Goal: Transaction & Acquisition: Purchase product/service

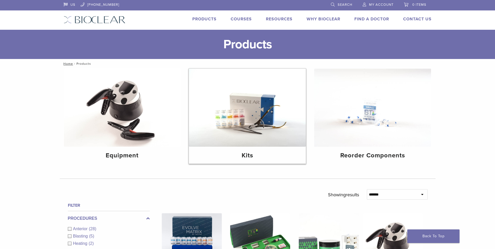
click at [251, 156] on h4 "Kits" at bounding box center [247, 155] width 109 height 9
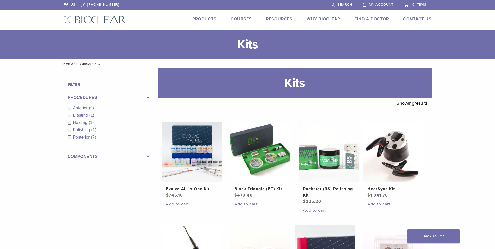
click at [71, 109] on div "Anterior (9)" at bounding box center [109, 108] width 82 height 6
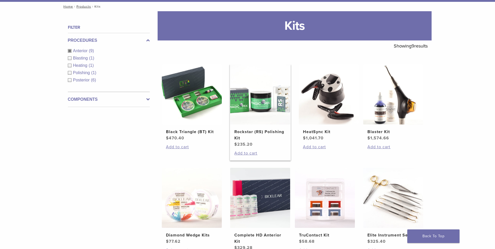
scroll to position [78, 0]
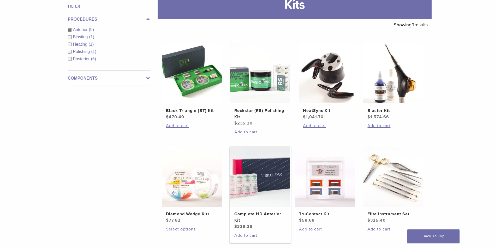
click at [248, 237] on link "Add to cart" at bounding box center [260, 235] width 52 height 6
click at [247, 236] on link "Add to cart" at bounding box center [260, 235] width 52 height 6
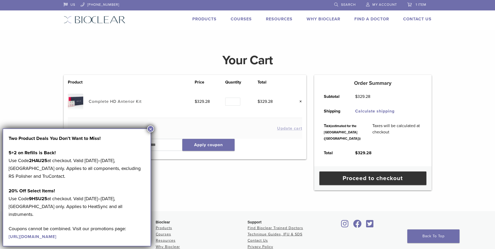
click at [152, 131] on button "×" at bounding box center [150, 129] width 7 height 7
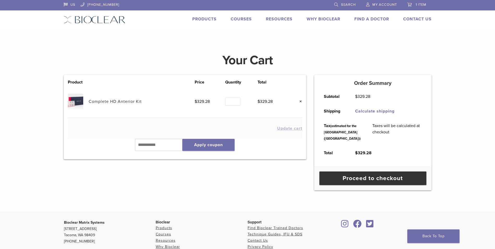
click at [301, 100] on link "×" at bounding box center [299, 101] width 7 height 7
